Goal: Information Seeking & Learning: Check status

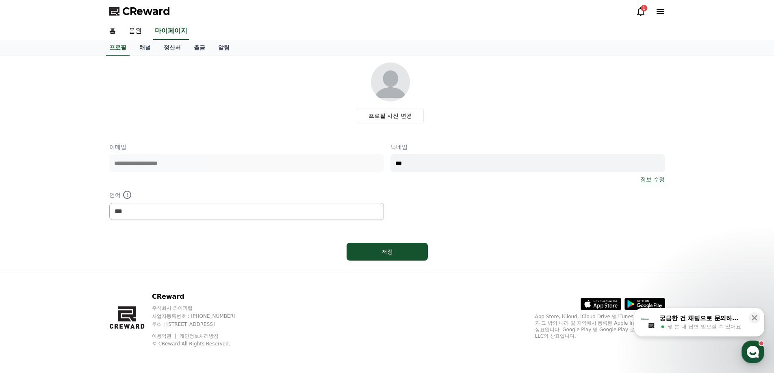
select select "**********"
click at [749, 351] on use "button" at bounding box center [753, 352] width 12 height 12
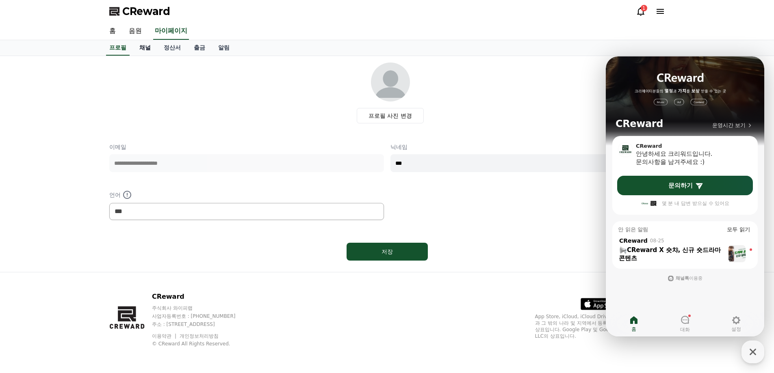
click at [146, 49] on link "채널" at bounding box center [145, 47] width 24 height 15
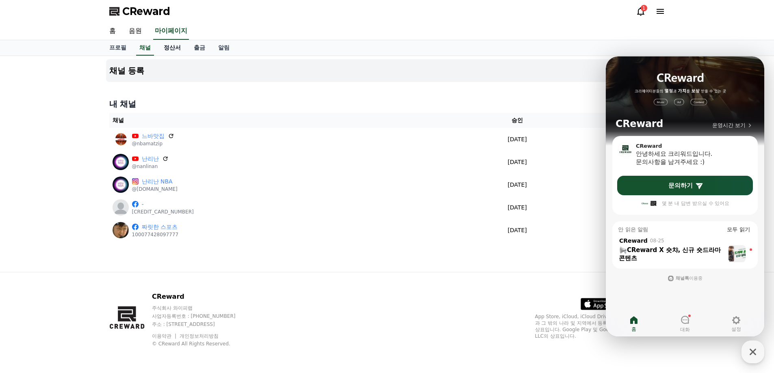
click at [173, 47] on link "정산서" at bounding box center [172, 47] width 30 height 15
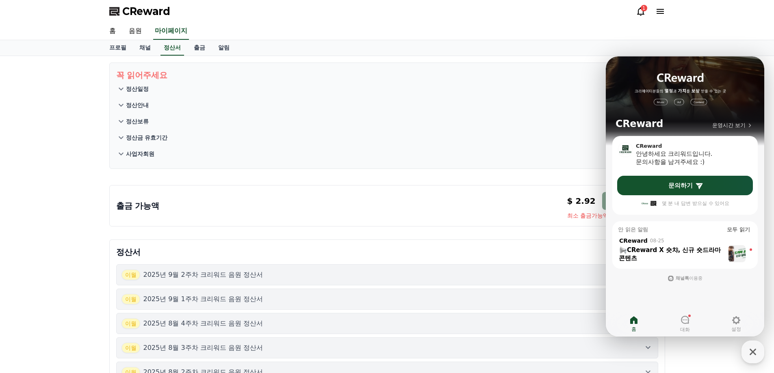
click at [233, 84] on button "정산일정" at bounding box center [387, 89] width 542 height 16
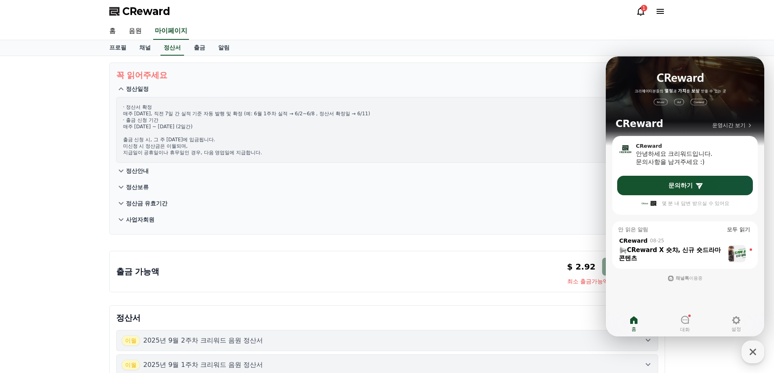
click at [291, 109] on p "· 정산서 확정 매주 수요일, 직전 7일 간 실적 기준 자동 발행 및 확정 (예: 6월 1주차 실적 → 6/2~6/8 , 정산서 확정일 → 6…" at bounding box center [387, 130] width 528 height 52
drag, startPoint x: 146, startPoint y: 112, endPoint x: 279, endPoint y: 116, distance: 133.0
click at [293, 116] on p "· 정산서 확정 매주 수요일, 직전 7일 간 실적 기준 자동 발행 및 확정 (예: 6월 1주차 실적 → 6/2~6/8 , 정산서 확정일 → 6…" at bounding box center [387, 130] width 528 height 52
click at [271, 116] on p "· 정산서 확정 매주 수요일, 직전 7일 간 실적 기준 자동 발행 및 확정 (예: 6월 1주차 실적 → 6/2~6/8 , 정산서 확정일 → 6…" at bounding box center [387, 130] width 528 height 52
drag, startPoint x: 317, startPoint y: 115, endPoint x: 361, endPoint y: 113, distance: 43.5
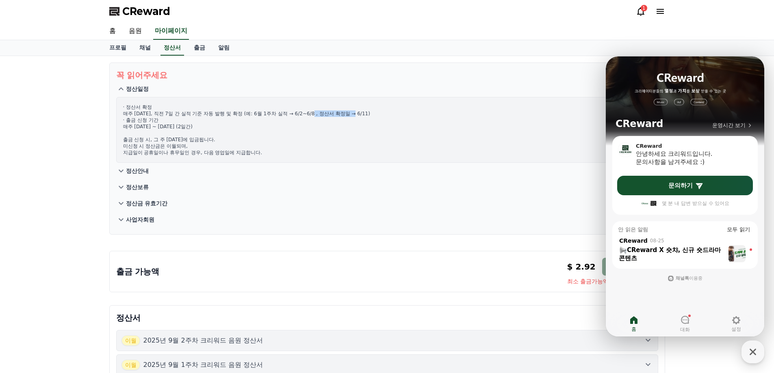
click at [361, 113] on p "· 정산서 확정 매주 수요일, 직전 7일 간 실적 기준 자동 발행 및 확정 (예: 6월 1주차 실적 → 6/2~6/8 , 정산서 확정일 → 6…" at bounding box center [387, 130] width 528 height 52
click at [400, 115] on p "· 정산서 확정 매주 수요일, 직전 7일 간 실적 기준 자동 발행 및 확정 (예: 6월 1주차 실적 → 6/2~6/8 , 정산서 확정일 → 6…" at bounding box center [387, 130] width 528 height 52
click at [397, 115] on p "· 정산서 확정 매주 수요일, 직전 7일 간 실적 기준 자동 발행 및 확정 (예: 6월 1주차 실적 → 6/2~6/8 , 정산서 확정일 → 6…" at bounding box center [387, 130] width 528 height 52
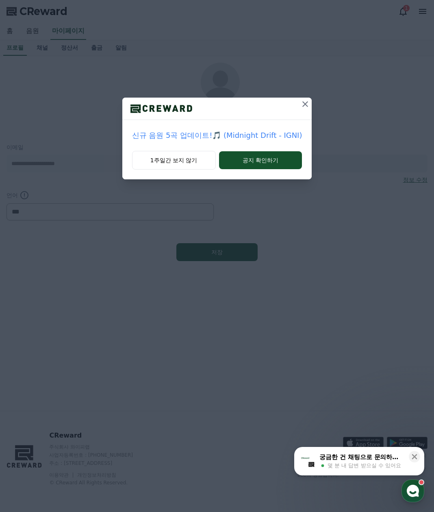
select select "**********"
click at [192, 162] on button "1주일간 보지 않기" at bounding box center [174, 160] width 84 height 19
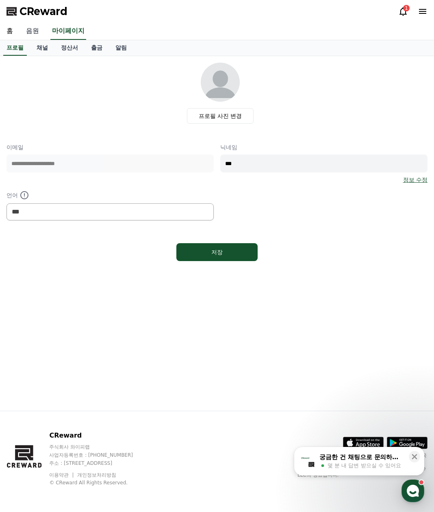
click at [35, 30] on link "음원" at bounding box center [33, 31] width 26 height 17
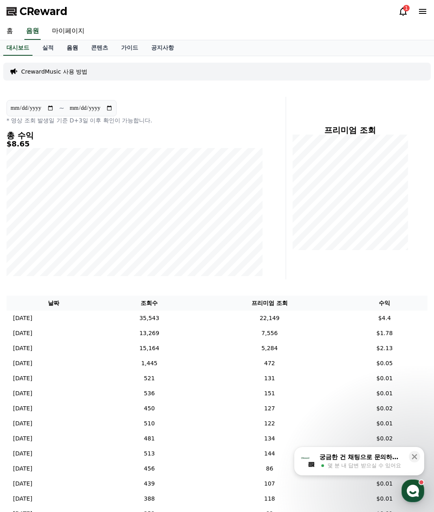
click at [77, 48] on link "음원" at bounding box center [72, 47] width 24 height 15
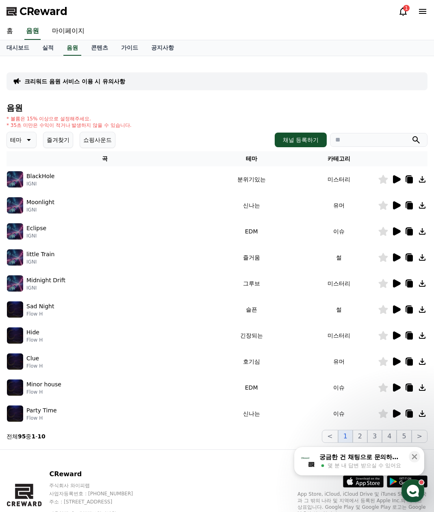
click at [399, 179] on icon at bounding box center [397, 179] width 8 height 8
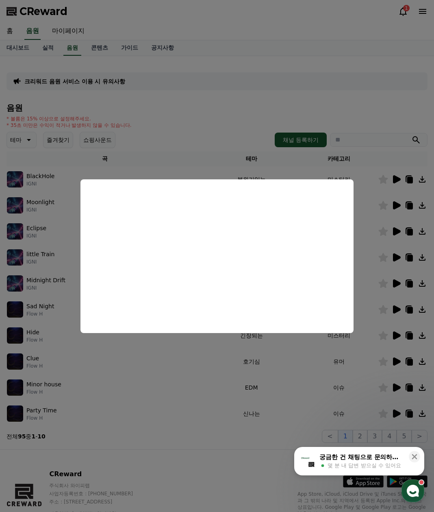
click at [201, 365] on button "close modal" at bounding box center [217, 256] width 434 height 512
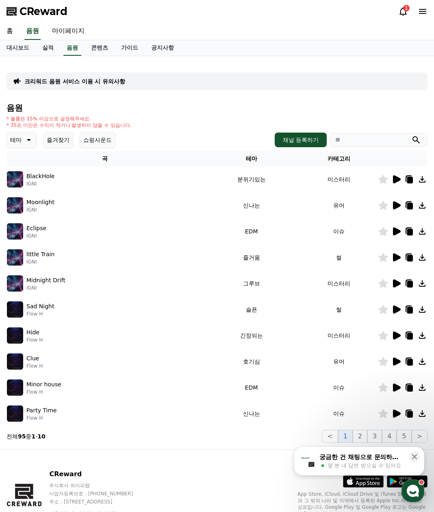
click at [395, 206] on icon at bounding box center [397, 205] width 8 height 8
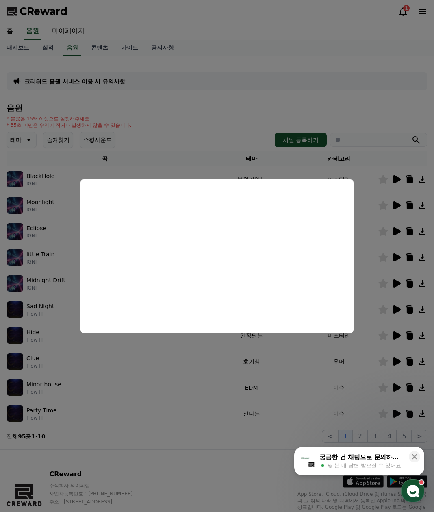
click at [371, 240] on button "close modal" at bounding box center [217, 256] width 434 height 512
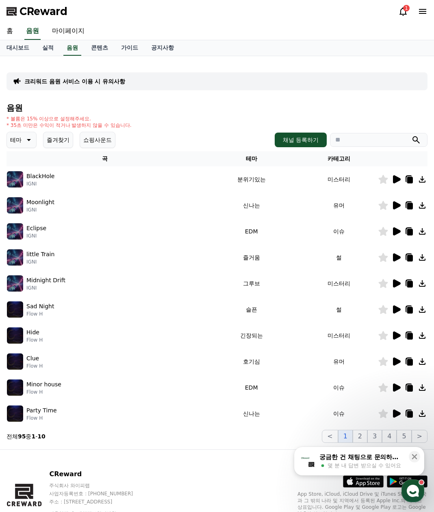
click at [397, 233] on icon at bounding box center [397, 231] width 8 height 8
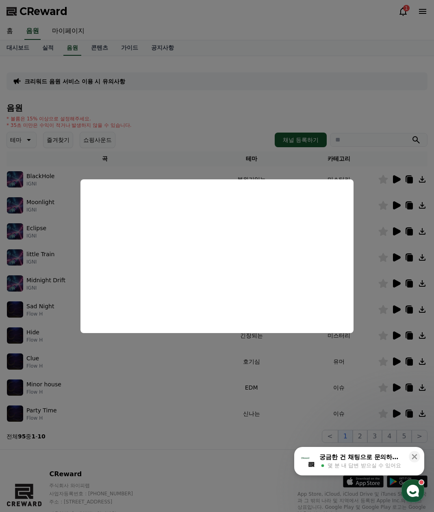
click at [393, 256] on button "close modal" at bounding box center [217, 256] width 434 height 512
click at [397, 256] on icon at bounding box center [397, 257] width 8 height 8
click at [354, 363] on button "close modal" at bounding box center [217, 256] width 434 height 512
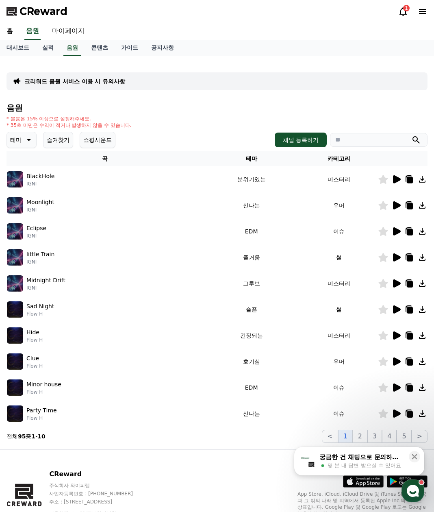
click at [398, 306] on icon at bounding box center [396, 309] width 10 height 10
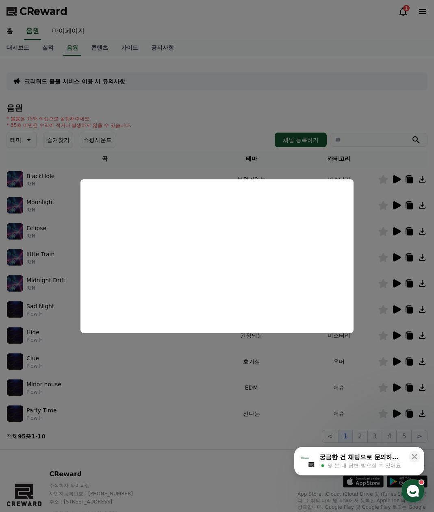
click at [372, 368] on button "close modal" at bounding box center [217, 256] width 434 height 512
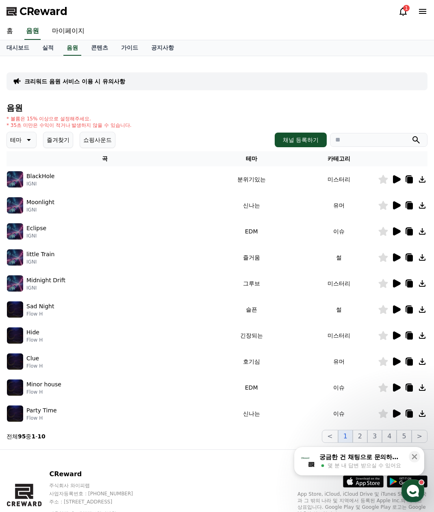
click at [411, 334] on icon at bounding box center [410, 336] width 6 height 7
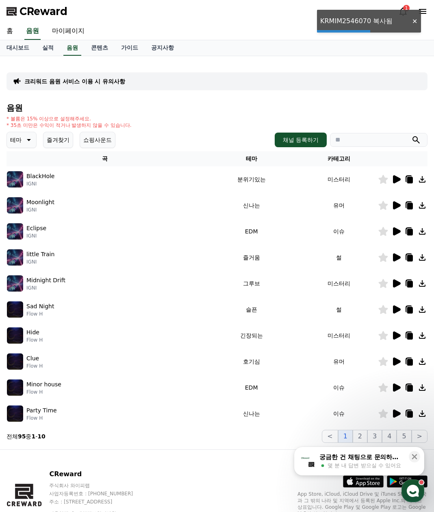
click at [399, 338] on icon at bounding box center [396, 335] width 10 height 10
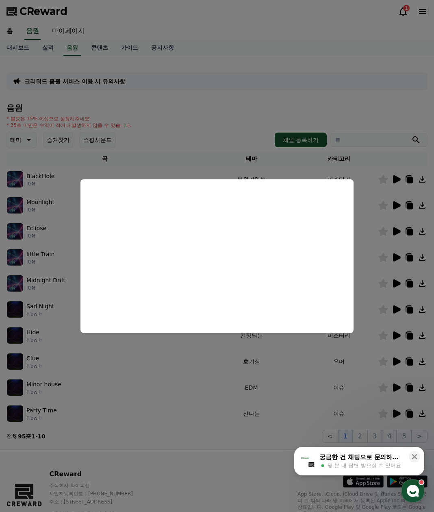
drag, startPoint x: 360, startPoint y: 390, endPoint x: 377, endPoint y: 390, distance: 16.7
click at [361, 390] on button "close modal" at bounding box center [217, 256] width 434 height 512
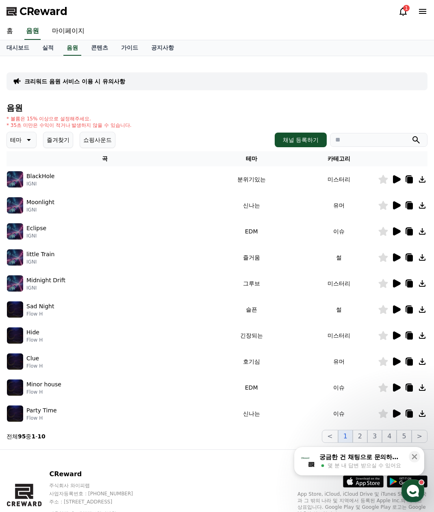
click at [398, 387] on icon at bounding box center [397, 387] width 8 height 8
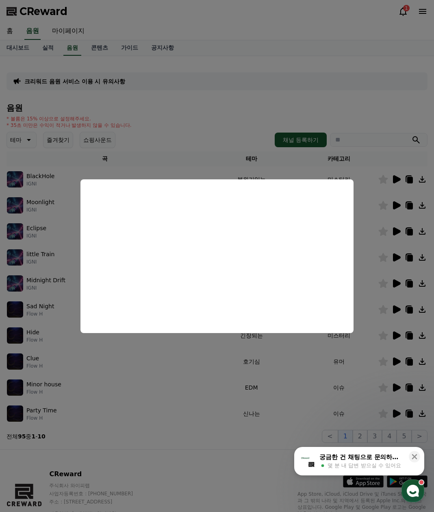
click at [397, 414] on button "close modal" at bounding box center [217, 256] width 434 height 512
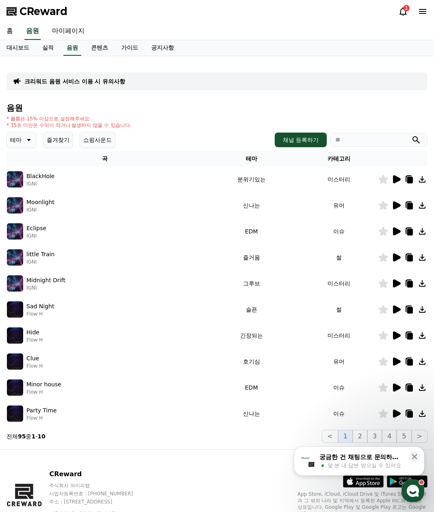
click at [398, 414] on icon at bounding box center [397, 413] width 8 height 8
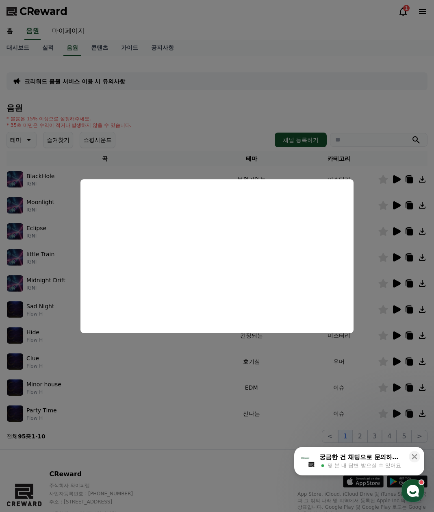
click at [207, 394] on button "close modal" at bounding box center [217, 256] width 434 height 512
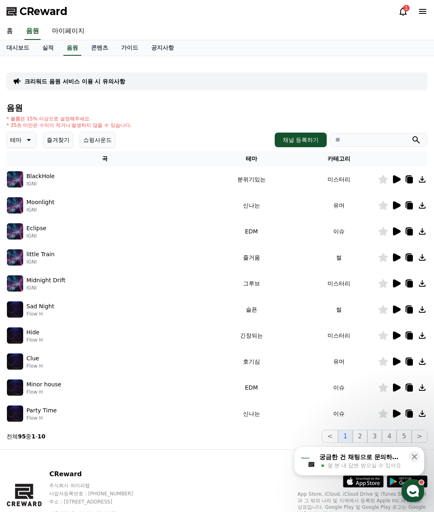
click at [48, 141] on button "즐겨찾기" at bounding box center [58, 140] width 30 height 16
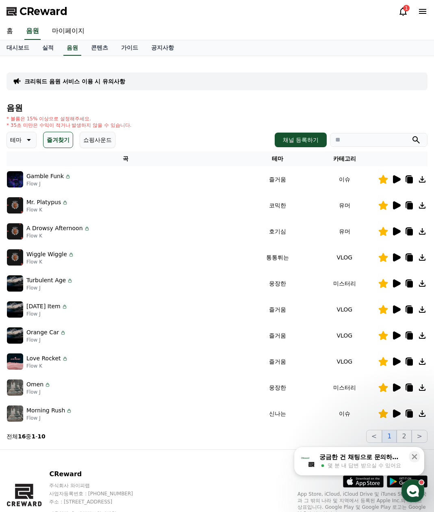
click at [398, 415] on icon at bounding box center [397, 413] width 8 height 8
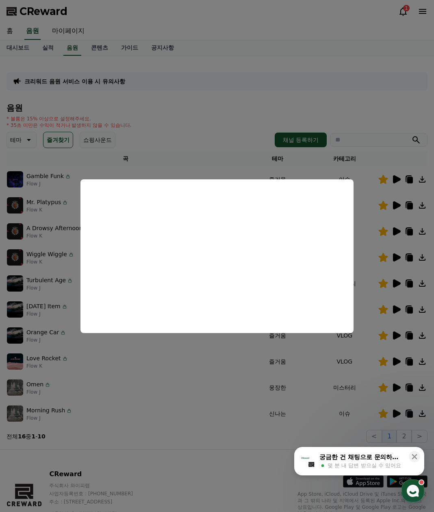
click at [215, 382] on button "close modal" at bounding box center [217, 256] width 434 height 512
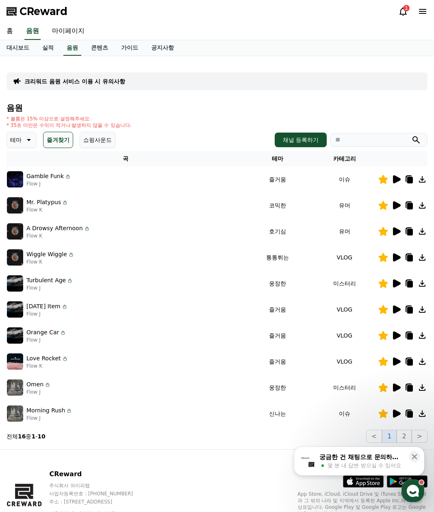
click at [398, 205] on icon at bounding box center [397, 205] width 8 height 8
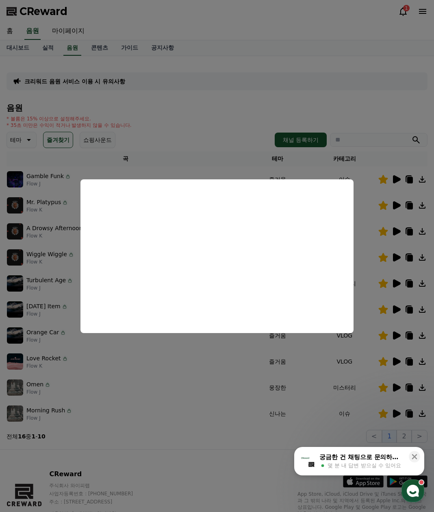
click at [311, 400] on button "close modal" at bounding box center [217, 256] width 434 height 512
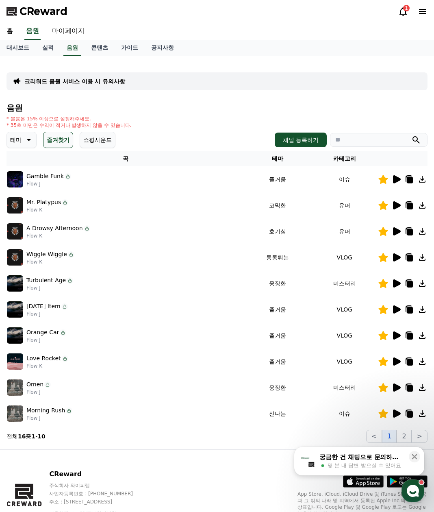
click at [406, 204] on icon at bounding box center [409, 204] width 7 height 7
click at [147, 403] on td "Morning Rush Flow J" at bounding box center [126, 413] width 238 height 26
drag, startPoint x: 404, startPoint y: 433, endPoint x: 433, endPoint y: 399, distance: 44.1
click at [406, 431] on button "2" at bounding box center [404, 436] width 15 height 13
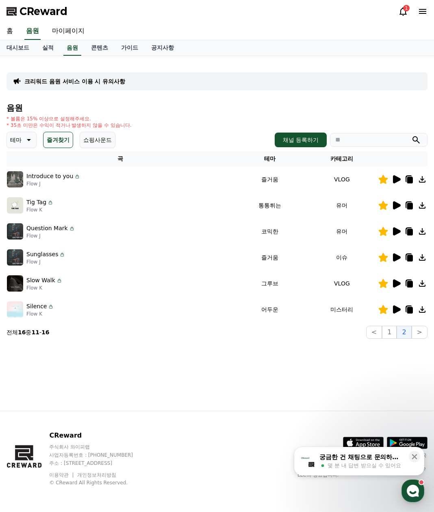
click at [399, 204] on icon at bounding box center [396, 205] width 10 height 10
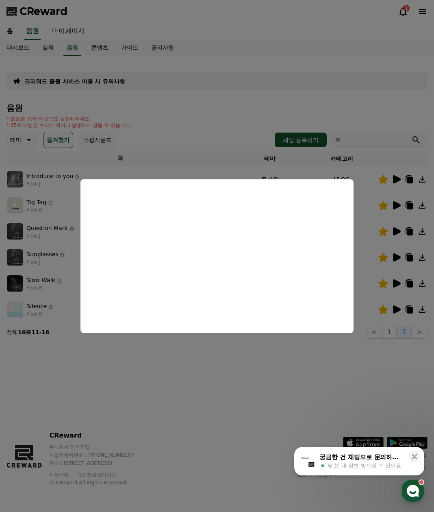
click at [246, 408] on button "close modal" at bounding box center [217, 256] width 434 height 512
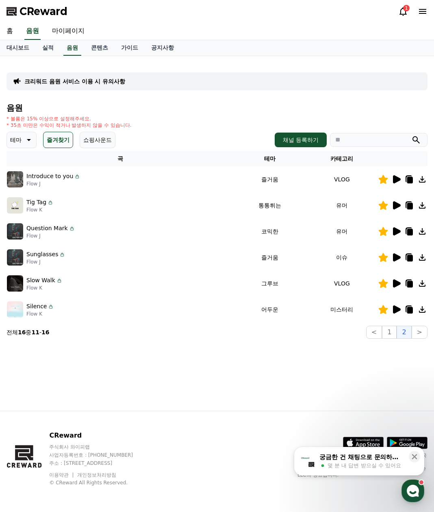
click at [249, 402] on div "크리워드 음원 서비스 이용 시 유의사항 음원 * 볼륨은 15% 이상으로 설정해주세요. * 35초 미만은 수익이 적거나 발생하지 않을 수 있습니…" at bounding box center [217, 233] width 434 height 354
click at [397, 309] on icon at bounding box center [397, 309] width 8 height 8
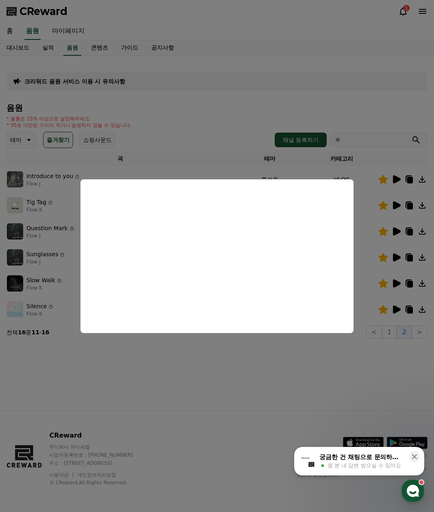
drag, startPoint x: 276, startPoint y: 379, endPoint x: 247, endPoint y: 340, distance: 48.8
click at [276, 378] on button "close modal" at bounding box center [217, 256] width 434 height 512
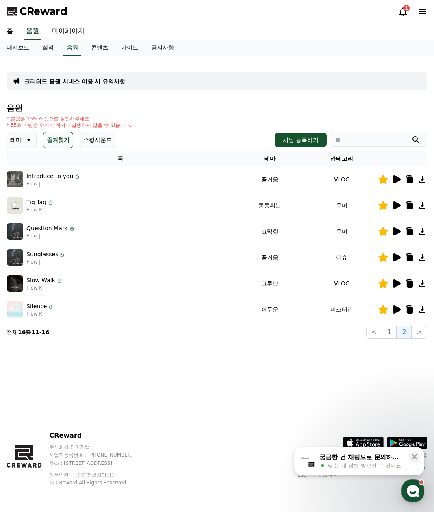
click at [395, 280] on icon at bounding box center [397, 283] width 8 height 8
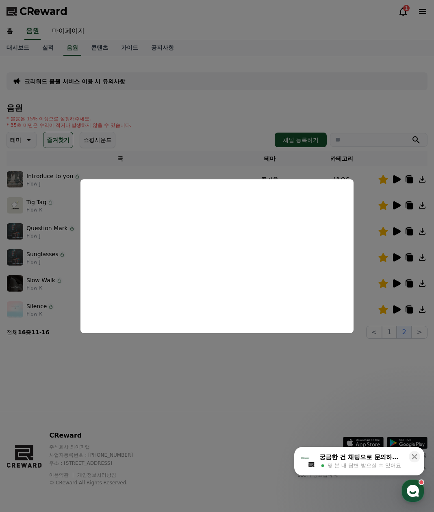
drag, startPoint x: 267, startPoint y: 374, endPoint x: 245, endPoint y: 332, distance: 47.8
click at [267, 374] on button "close modal" at bounding box center [217, 256] width 434 height 512
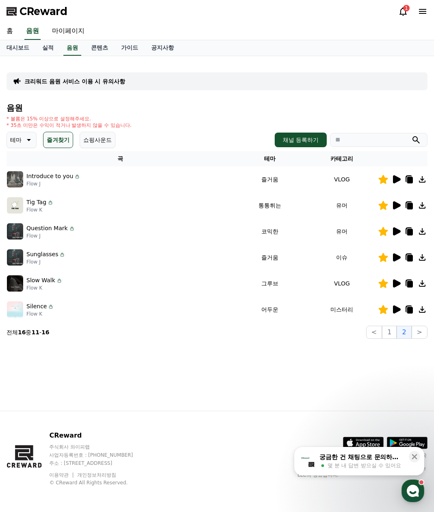
click at [397, 231] on icon at bounding box center [397, 231] width 8 height 8
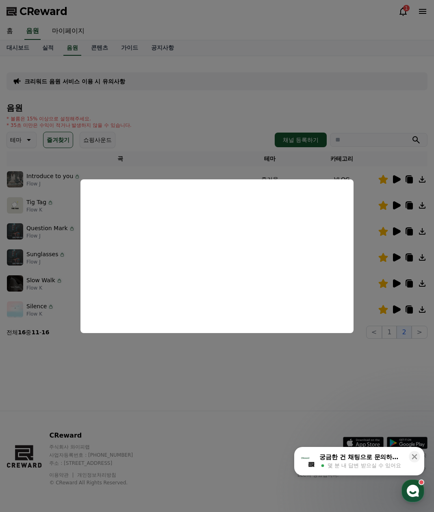
click at [206, 382] on button "close modal" at bounding box center [217, 256] width 434 height 512
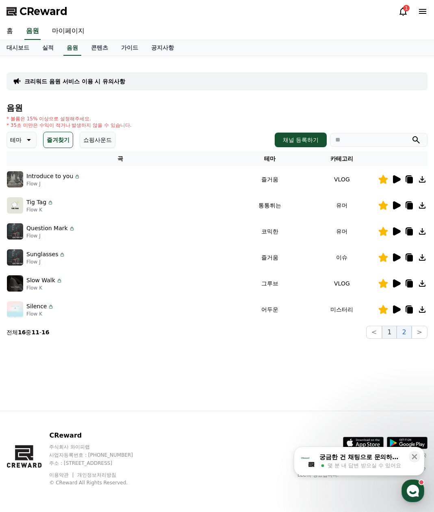
click at [391, 334] on button "1" at bounding box center [389, 331] width 15 height 13
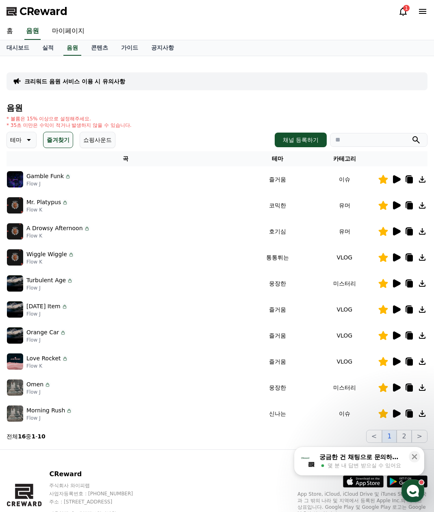
click at [395, 181] on icon at bounding box center [397, 179] width 8 height 8
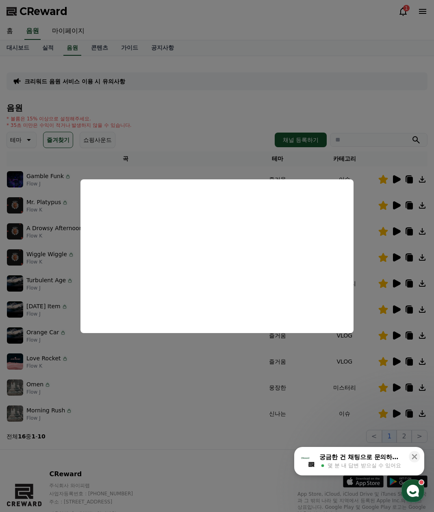
click at [54, 217] on button "close modal" at bounding box center [217, 256] width 434 height 512
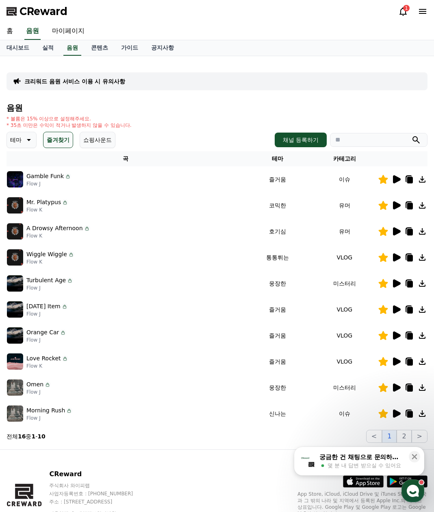
click at [56, 136] on button "즐겨찾기" at bounding box center [58, 140] width 30 height 16
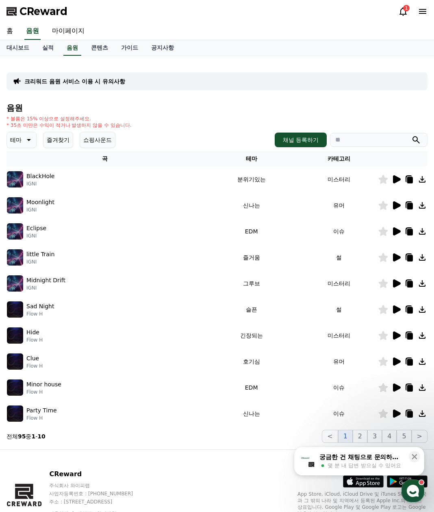
click at [397, 335] on icon at bounding box center [397, 335] width 8 height 8
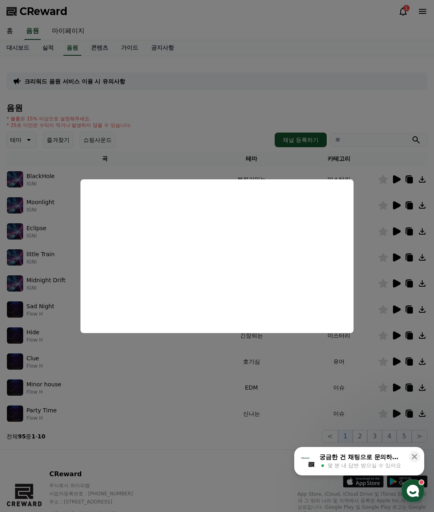
click at [416, 336] on button "close modal" at bounding box center [217, 256] width 434 height 512
click at [412, 336] on icon at bounding box center [410, 336] width 6 height 7
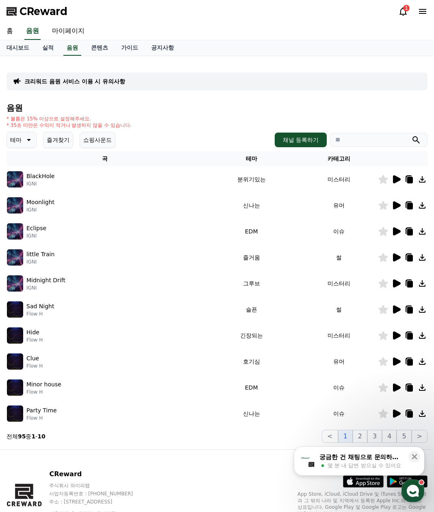
click at [404, 330] on button at bounding box center [409, 335] width 10 height 10
click at [403, 9] on div "1" at bounding box center [406, 8] width 7 height 7
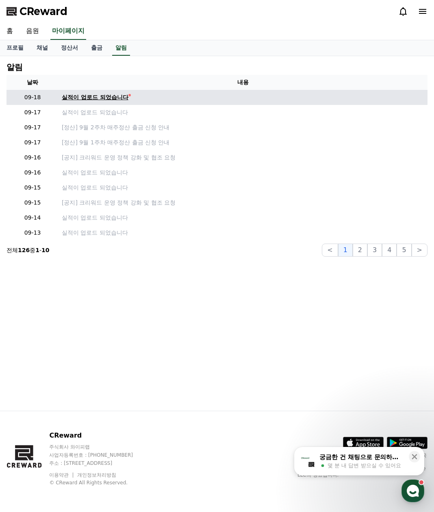
click at [87, 96] on div "실적이 업로드 되었습니다" at bounding box center [95, 97] width 67 height 9
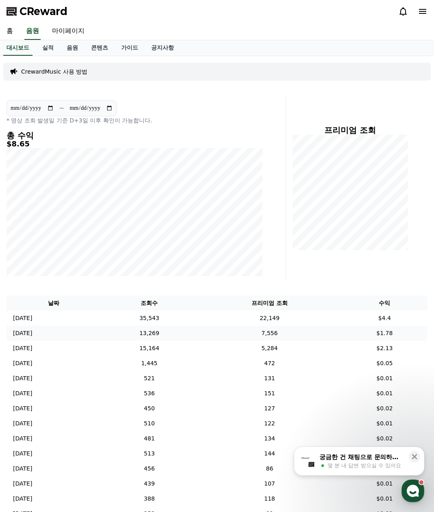
click at [182, 339] on td "13,269" at bounding box center [149, 332] width 97 height 15
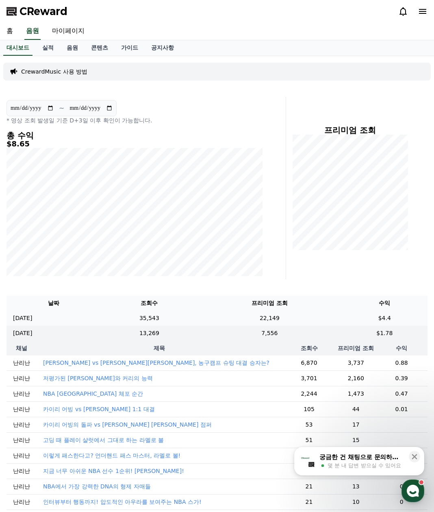
click at [284, 319] on td "22,149" at bounding box center [269, 317] width 144 height 15
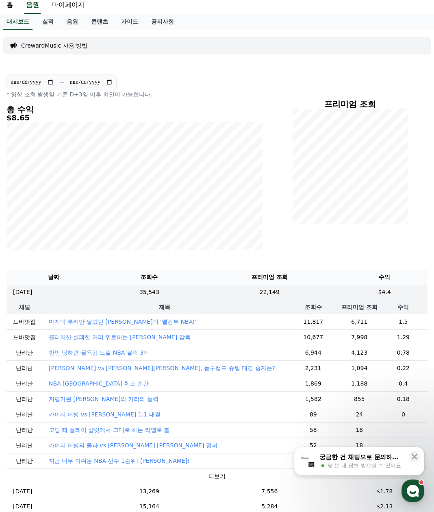
scroll to position [41, 0]
